Goal: Information Seeking & Learning: Learn about a topic

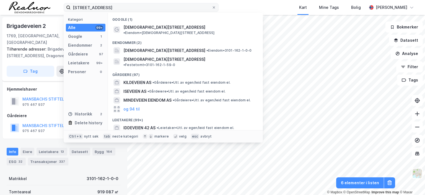
scroll to position [43, 0]
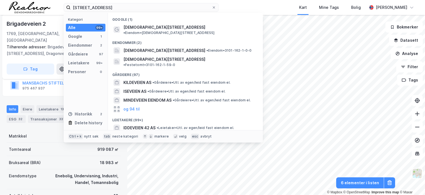
drag, startPoint x: 108, startPoint y: 7, endPoint x: 46, endPoint y: 5, distance: 62.2
click at [46, 5] on div "iddeveien 42 Kategori Alle 99+ Google 1 Eiendommer 2 Gårdeiere 97 Leietakere 99…" at bounding box center [212, 7] width 425 height 15
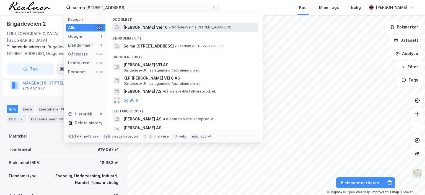
type input "selma ellefsens vei 10"
click at [141, 26] on span "Selma Ellefsens Vei 10" at bounding box center [145, 27] width 44 height 7
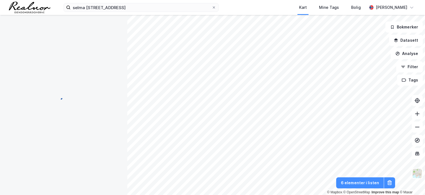
scroll to position [43, 0]
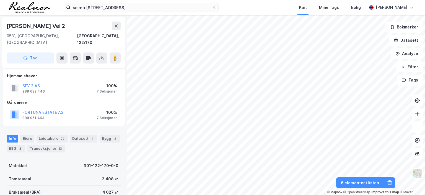
scroll to position [43, 0]
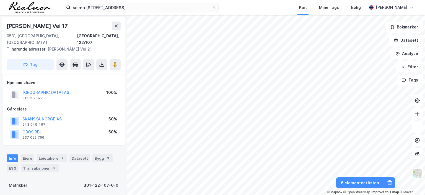
scroll to position [43, 0]
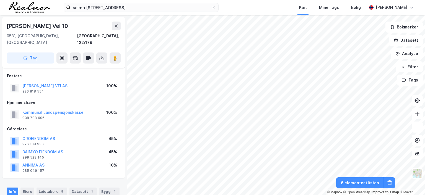
scroll to position [43, 0]
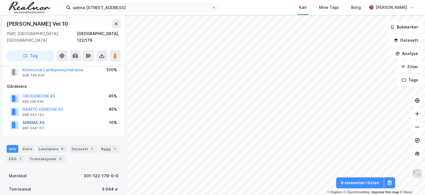
click at [0, 0] on button "ANNIMA AS" at bounding box center [0, 0] width 0 height 0
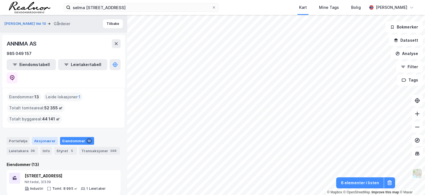
click at [39, 137] on div "Aksjonærer" at bounding box center [45, 141] width 26 height 8
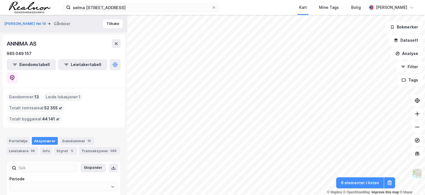
type input "Siste"
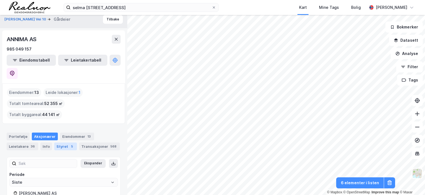
click at [65, 143] on div "Styret 5" at bounding box center [65, 147] width 23 height 8
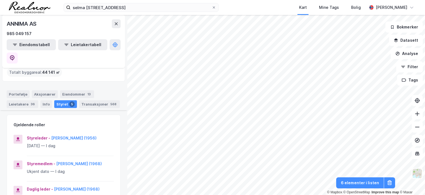
scroll to position [55, 0]
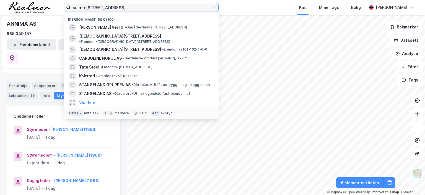
click at [150, 6] on input "selma ellefsens vei 10" at bounding box center [140, 7] width 141 height 8
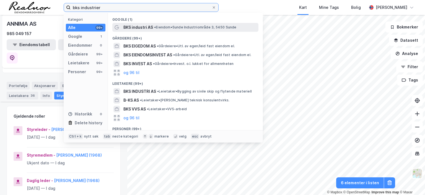
type input "bks industrier"
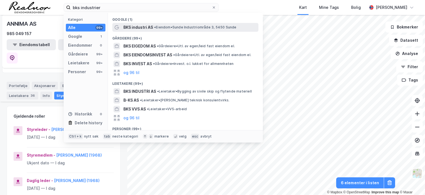
click at [156, 26] on span "•" at bounding box center [155, 27] width 2 height 4
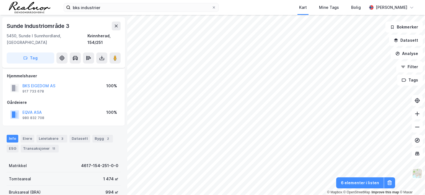
scroll to position [43, 0]
